Goal: Find specific page/section: Find specific page/section

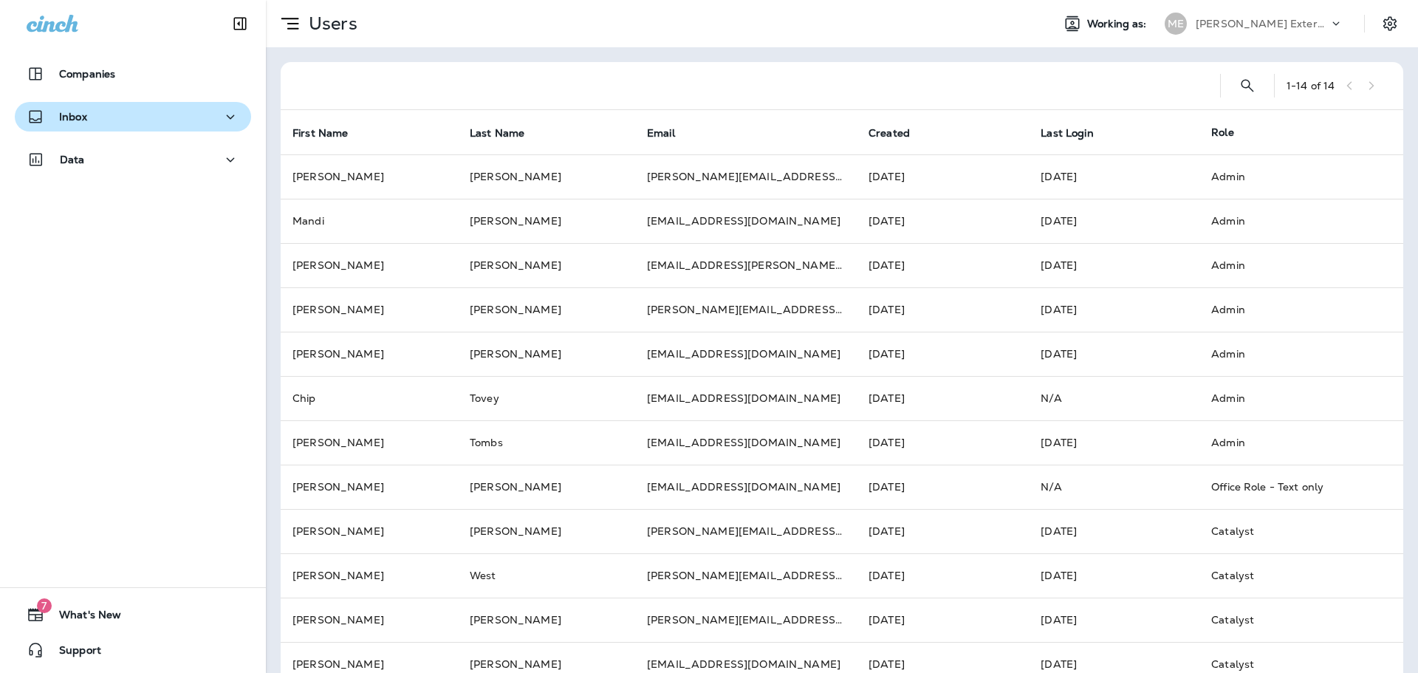
click at [85, 117] on p "Inbox" at bounding box center [73, 117] width 28 height 12
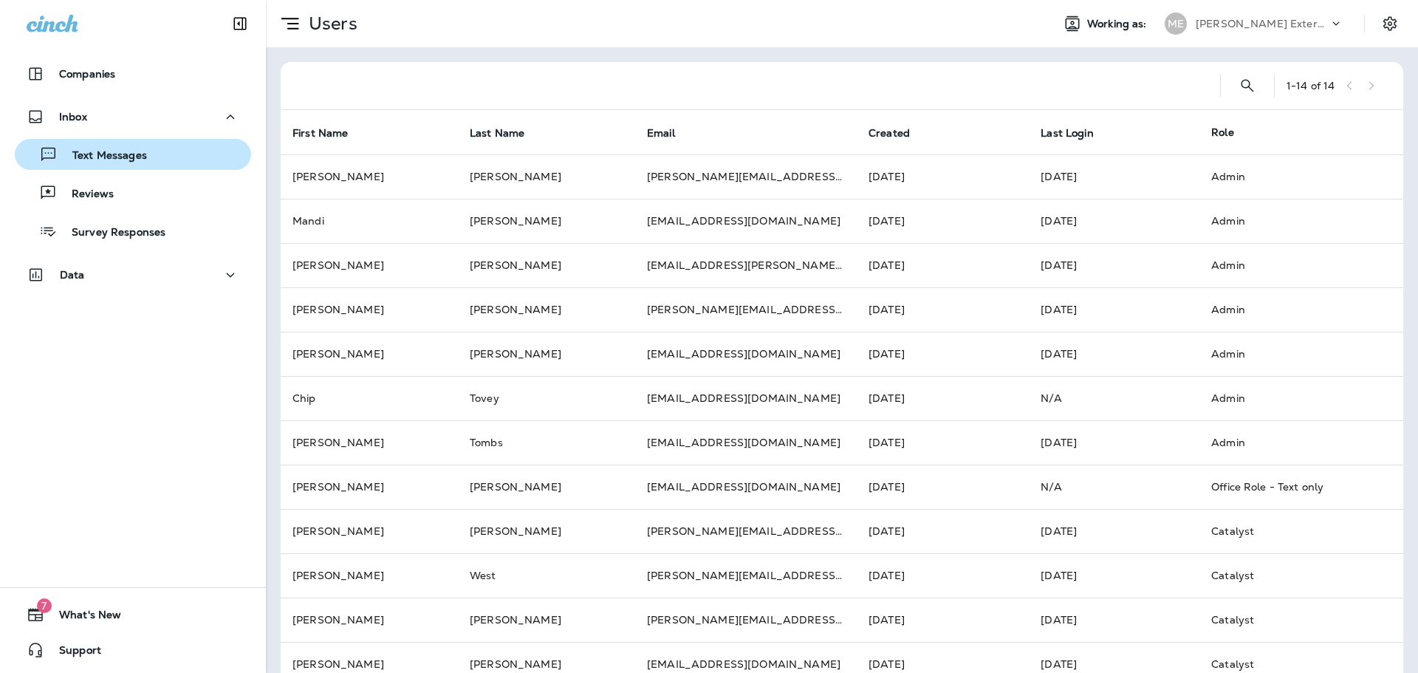
click at [131, 157] on p "Text Messages" at bounding box center [102, 156] width 89 height 14
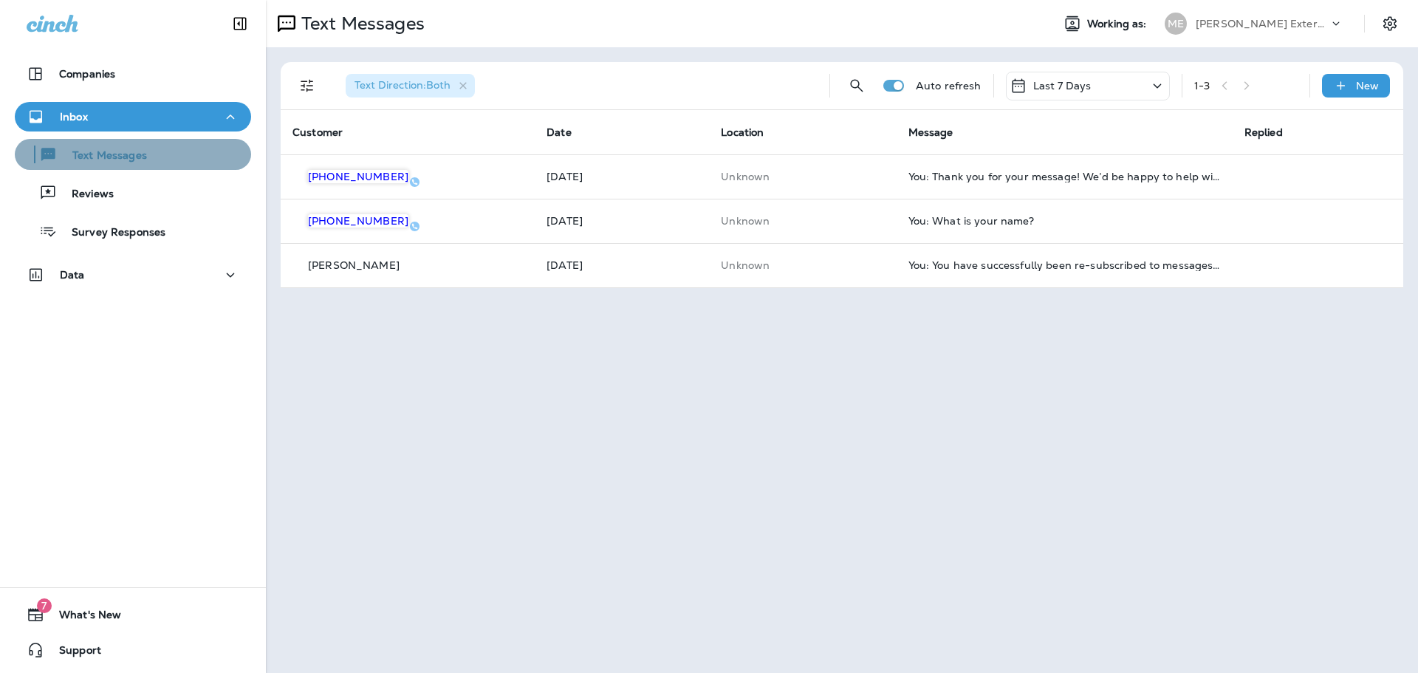
click at [134, 150] on p "Text Messages" at bounding box center [102, 156] width 89 height 14
click at [426, 90] on span "Text Direction : Both" at bounding box center [403, 84] width 96 height 13
click at [310, 87] on icon "Filters" at bounding box center [307, 86] width 18 height 18
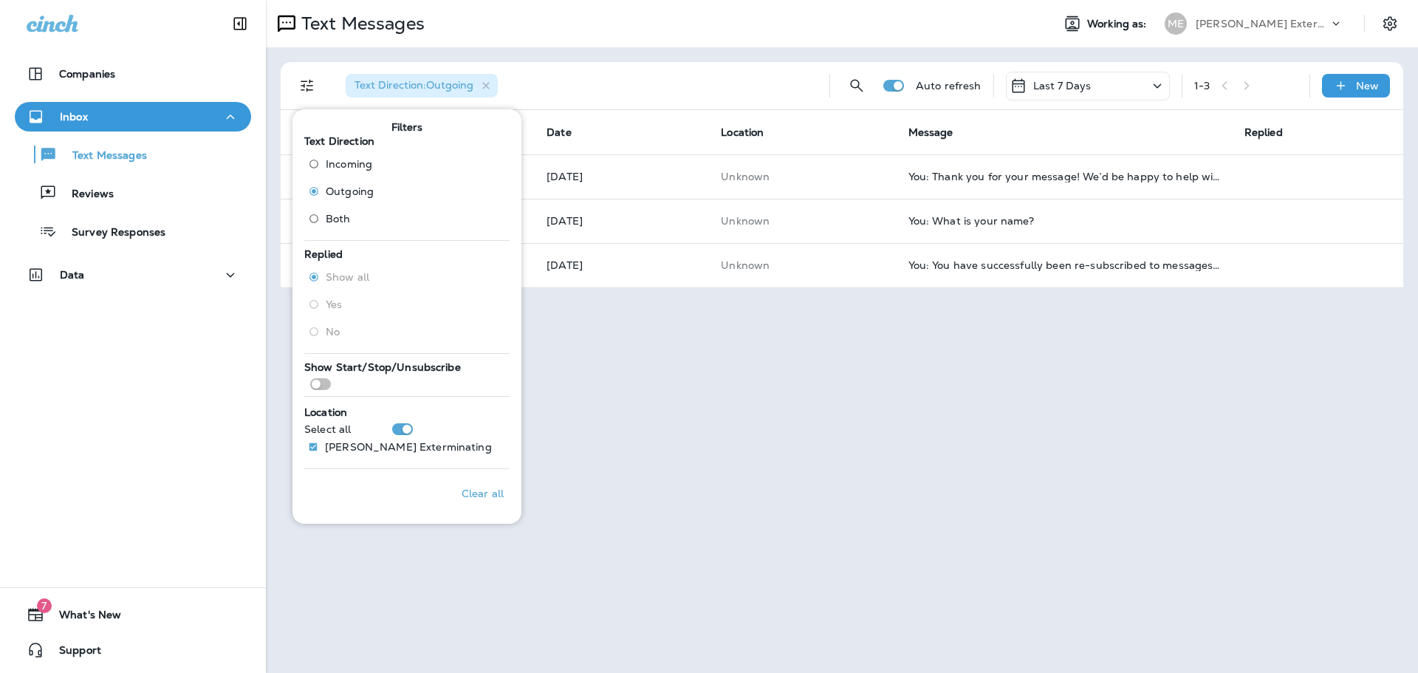
click at [902, 424] on div "Text Messages Working as: ME [PERSON_NAME] Exterminating Text Direction : Outgo…" at bounding box center [842, 336] width 1152 height 673
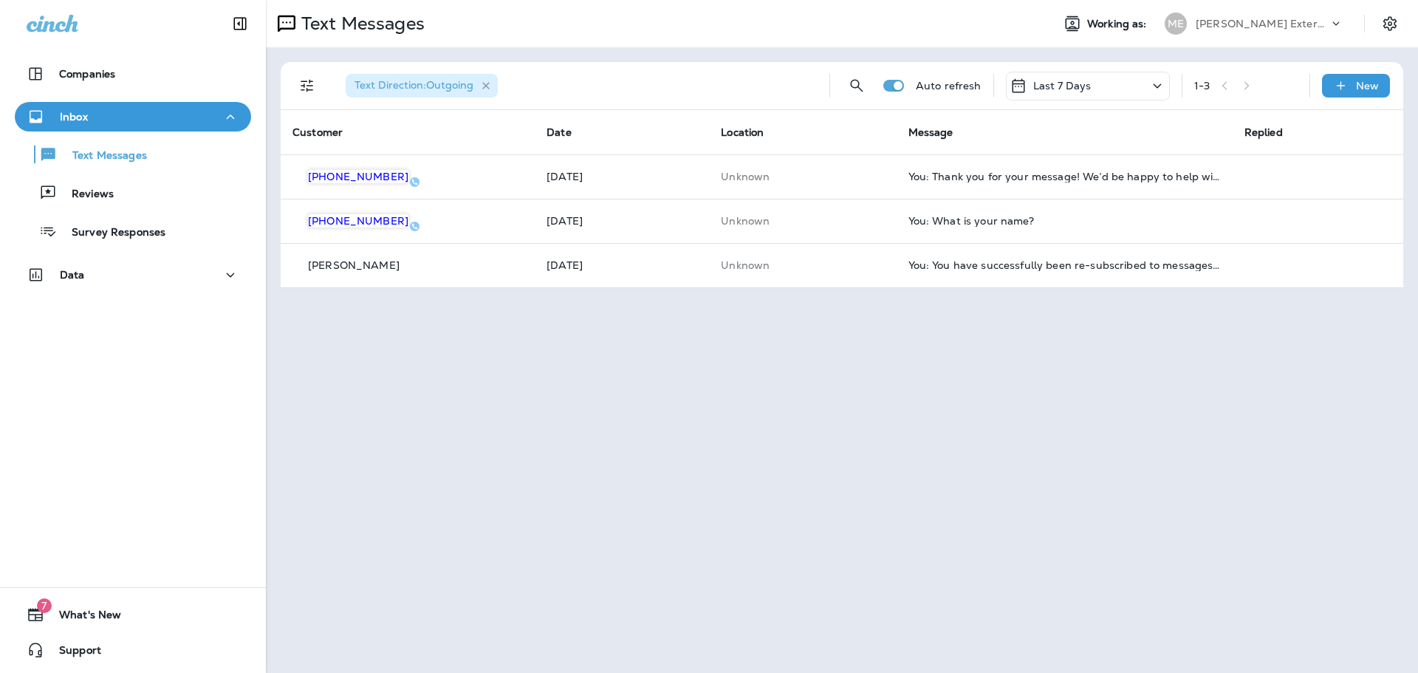
click at [486, 82] on icon "button" at bounding box center [486, 86] width 13 height 13
